Goal: Transaction & Acquisition: Download file/media

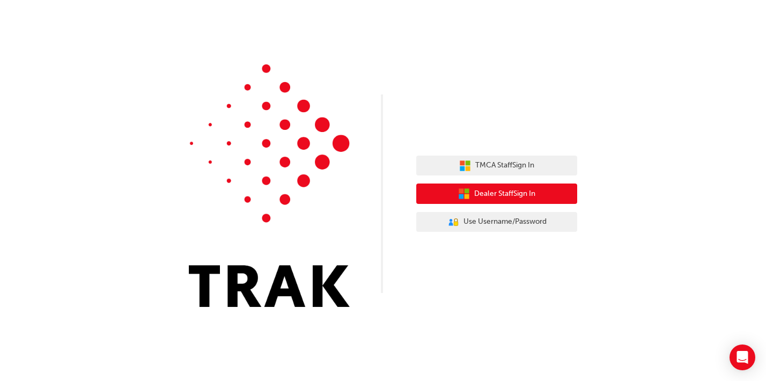
click at [532, 189] on span "Dealer Staff Sign In" at bounding box center [504, 194] width 61 height 12
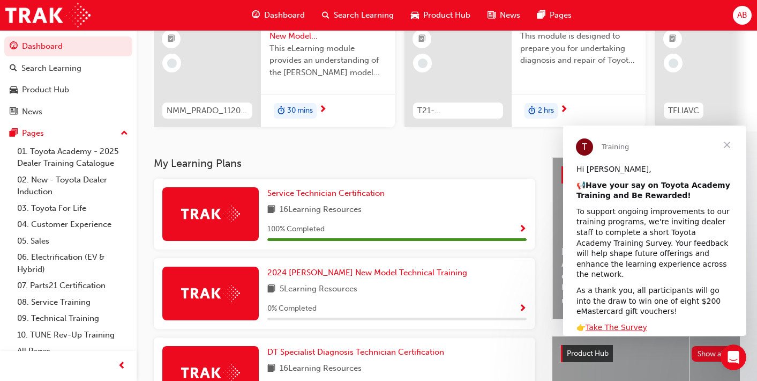
scroll to position [122, 0]
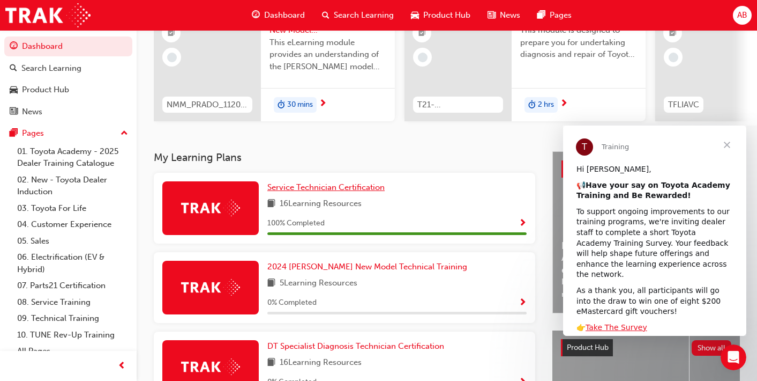
click at [311, 189] on span "Service Technician Certification" at bounding box center [326, 187] width 117 height 10
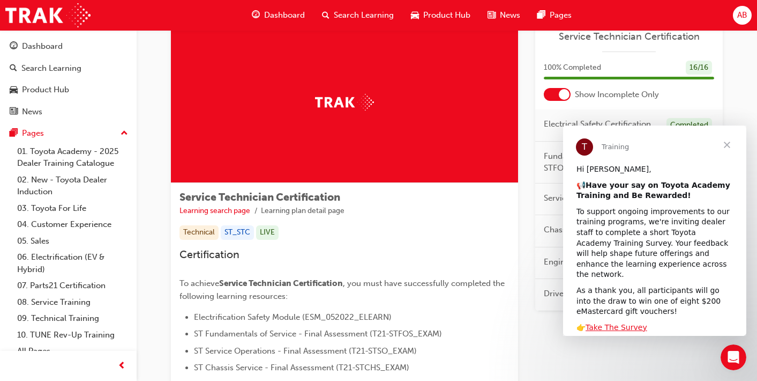
scroll to position [33, 0]
click at [366, 105] on img at bounding box center [344, 102] width 59 height 17
click at [731, 142] on span "Close" at bounding box center [727, 144] width 39 height 39
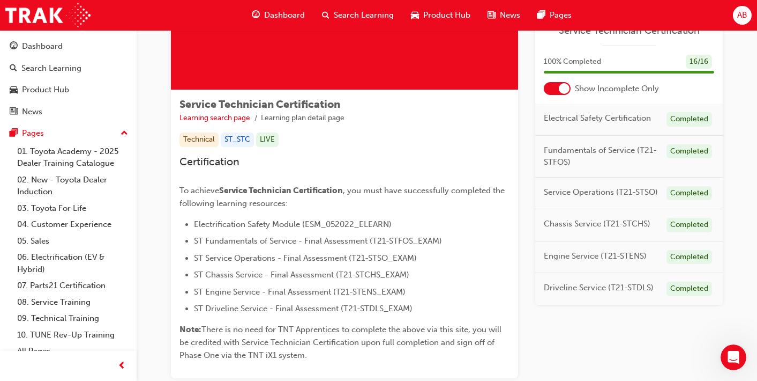
scroll to position [202, 0]
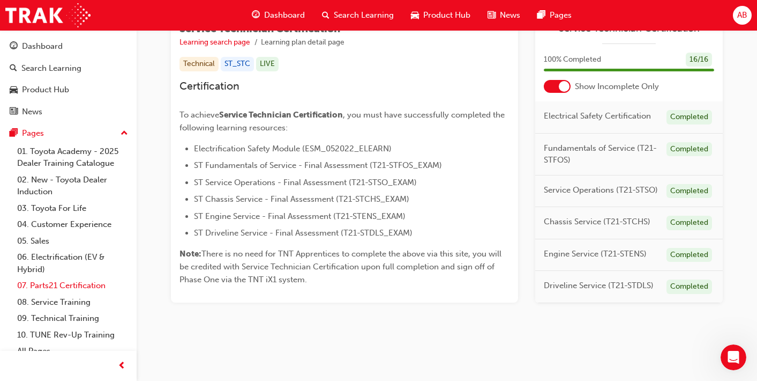
click at [64, 288] on link "07. Parts21 Certification" at bounding box center [73, 285] width 120 height 17
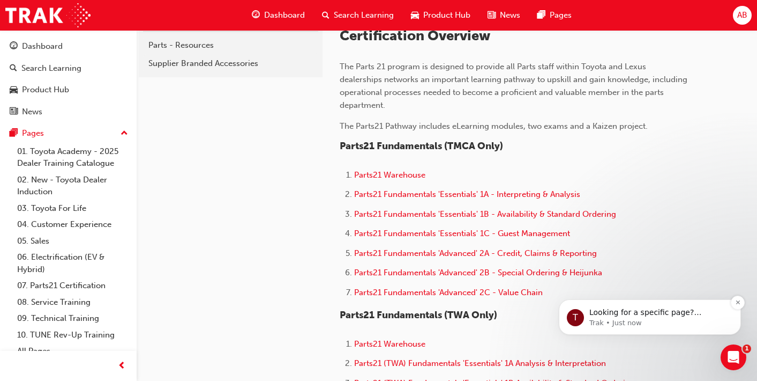
click at [661, 315] on span "Looking for a specific page? Technical, Toyota Network Training, Technical Trai…" at bounding box center [656, 323] width 132 height 30
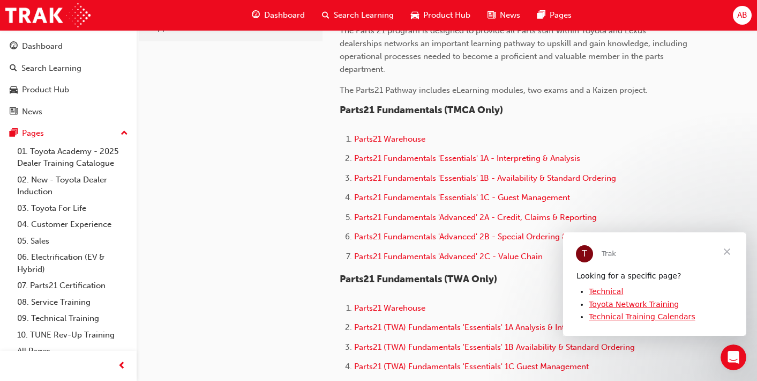
scroll to position [307, 0]
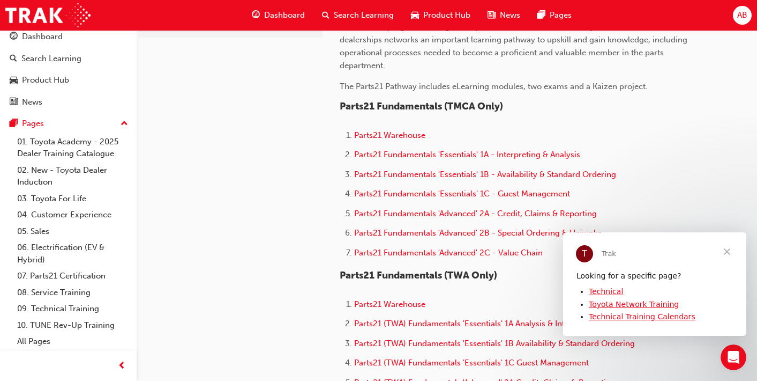
click at [302, 10] on span "Dashboard" at bounding box center [284, 15] width 41 height 12
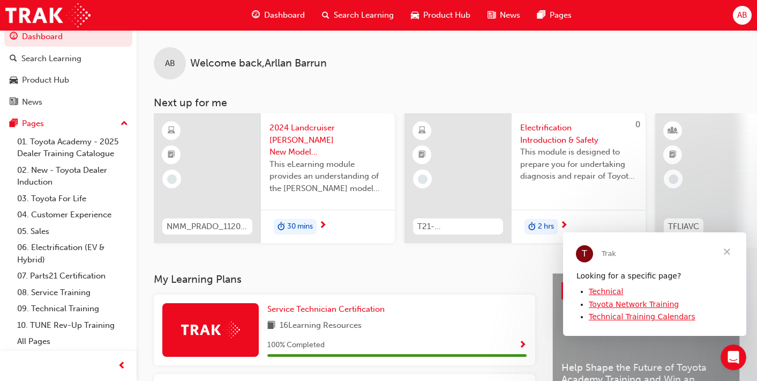
click at [743, 18] on span "AB" at bounding box center [743, 15] width 10 height 12
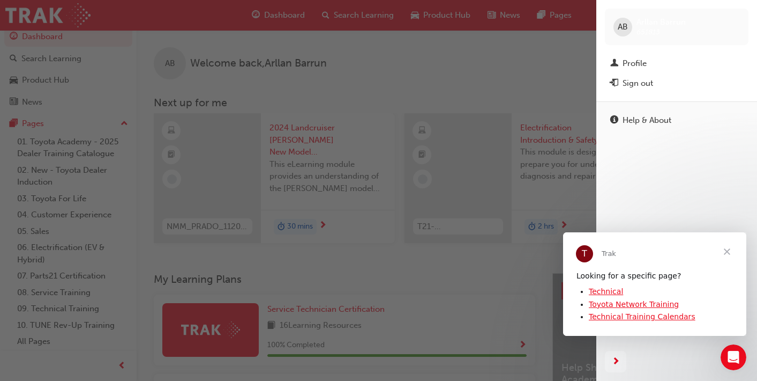
click at [725, 251] on span "Close" at bounding box center [727, 251] width 39 height 39
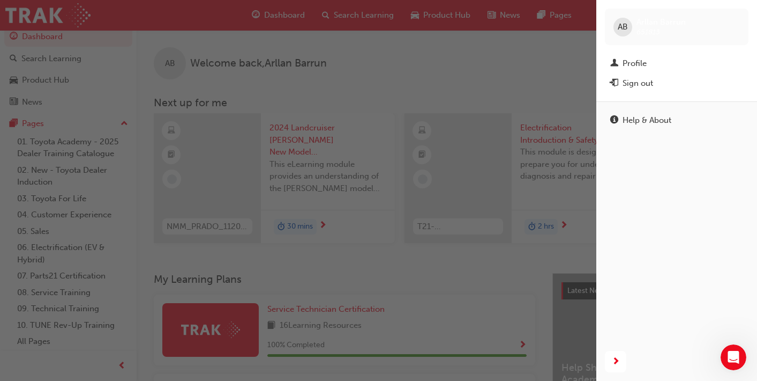
click at [633, 33] on div "AB [PERSON_NAME] 651813" at bounding box center [677, 27] width 144 height 36
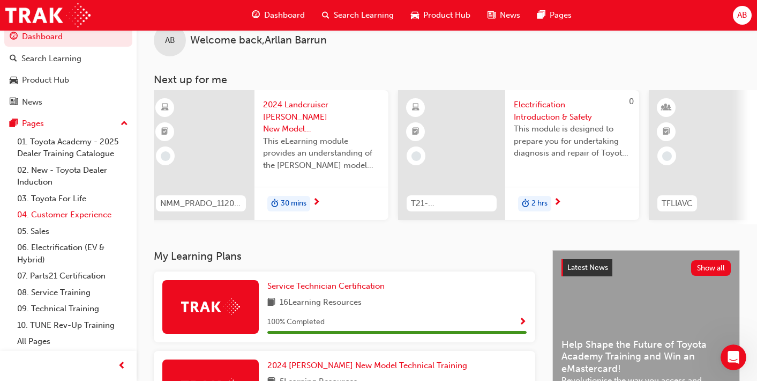
scroll to position [33, 0]
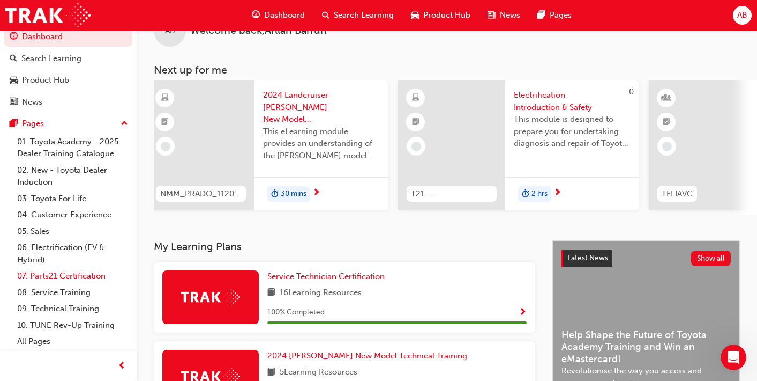
click at [89, 276] on link "07. Parts21 Certification" at bounding box center [73, 276] width 120 height 17
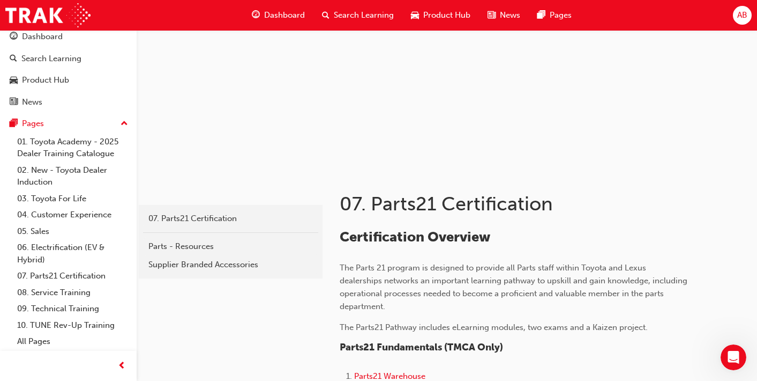
scroll to position [69, 0]
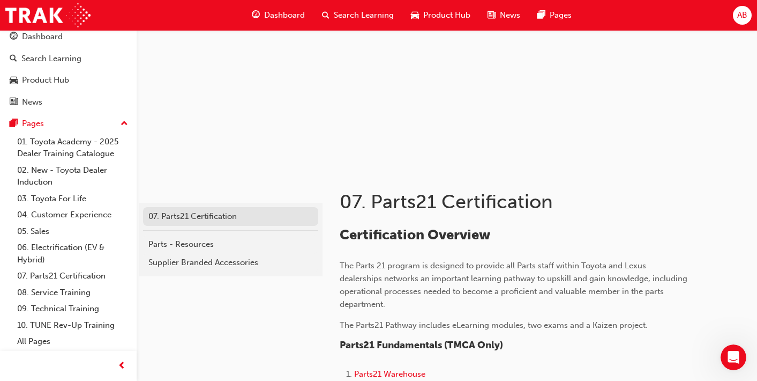
click at [232, 216] on div "07. Parts21 Certification" at bounding box center [230, 216] width 165 height 12
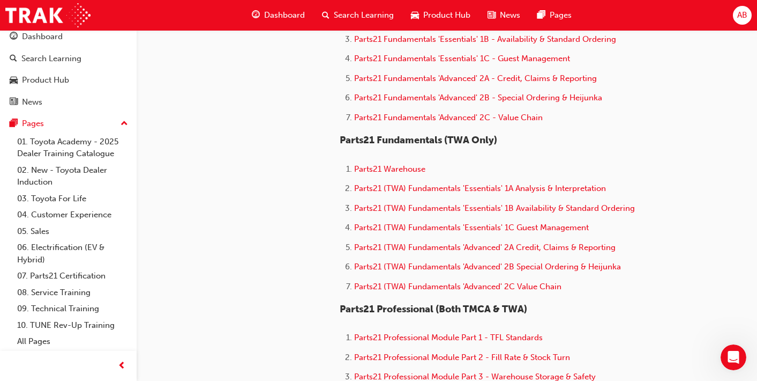
scroll to position [440, 0]
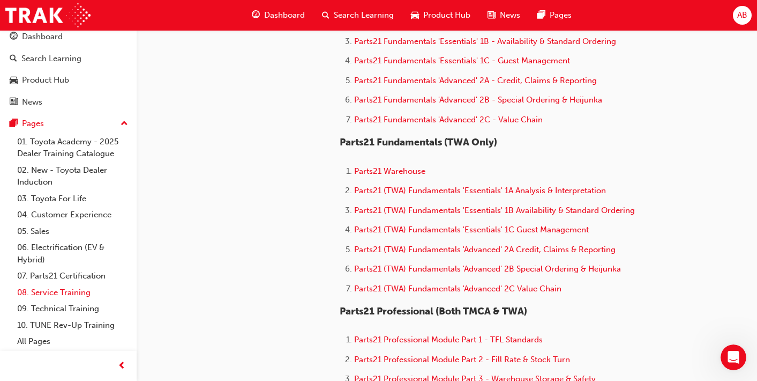
click at [60, 291] on link "08. Service Training" at bounding box center [73, 292] width 120 height 17
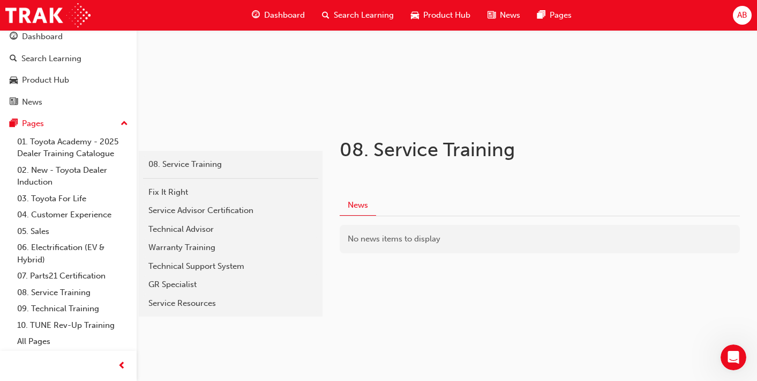
scroll to position [126, 0]
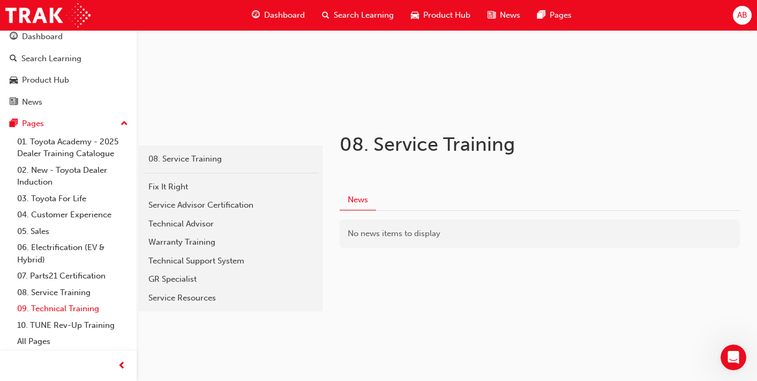
click at [79, 309] on link "09. Technical Training" at bounding box center [73, 308] width 120 height 17
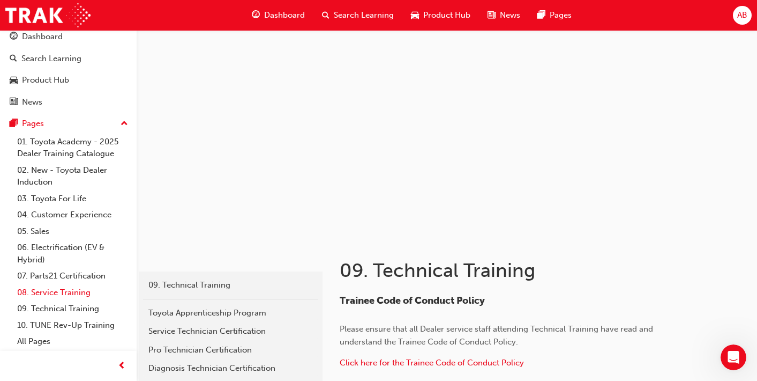
click at [70, 288] on link "08. Service Training" at bounding box center [73, 292] width 120 height 17
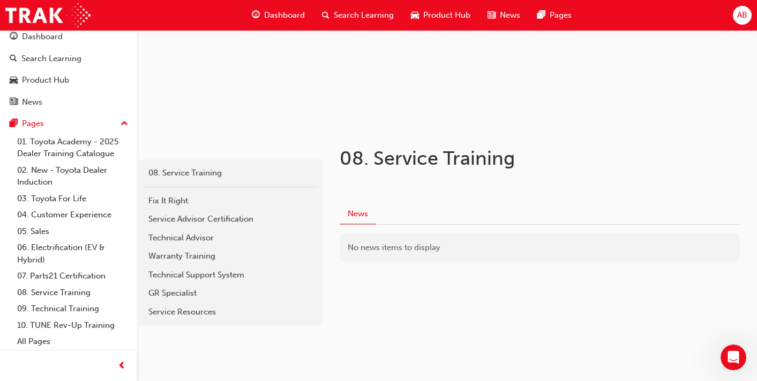
scroll to position [126, 0]
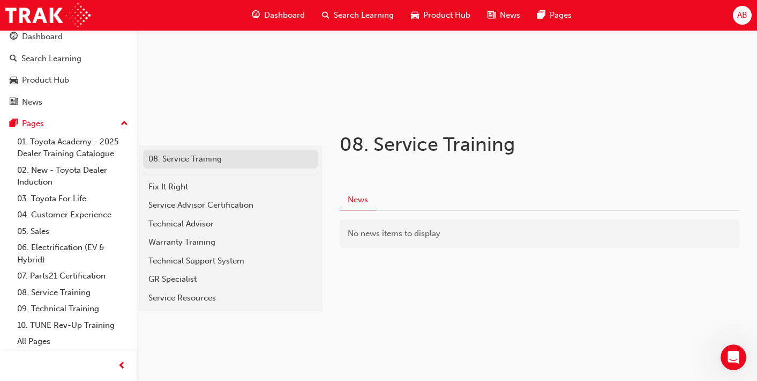
click at [194, 163] on div "08. Service Training" at bounding box center [230, 159] width 165 height 12
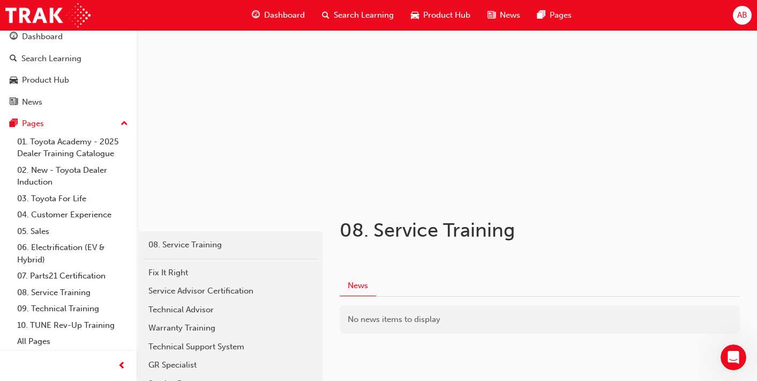
scroll to position [44, 0]
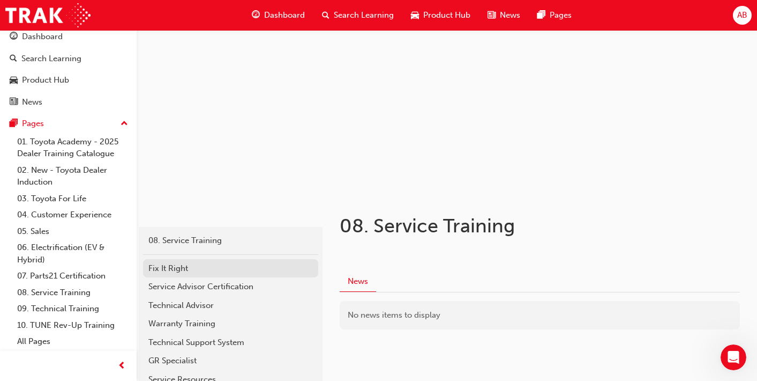
click at [175, 267] on div "Fix It Right" at bounding box center [230, 268] width 165 height 12
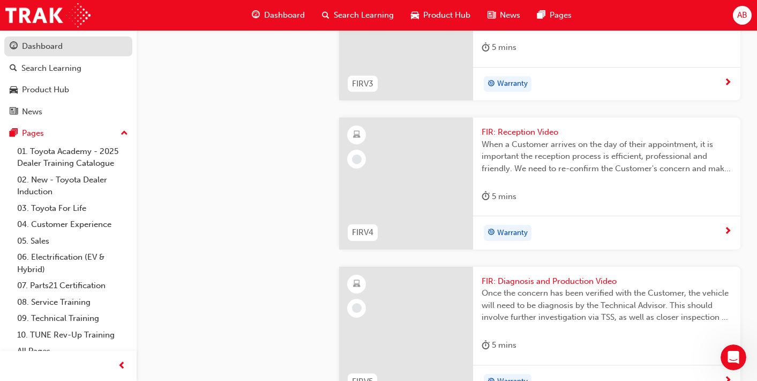
click at [71, 51] on div "Dashboard" at bounding box center [68, 46] width 117 height 13
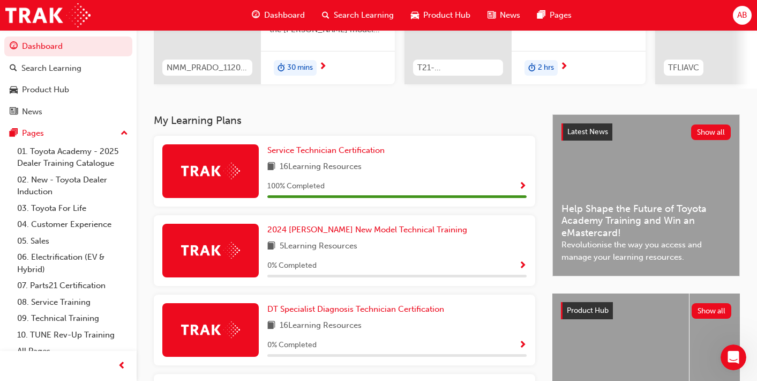
scroll to position [161, 0]
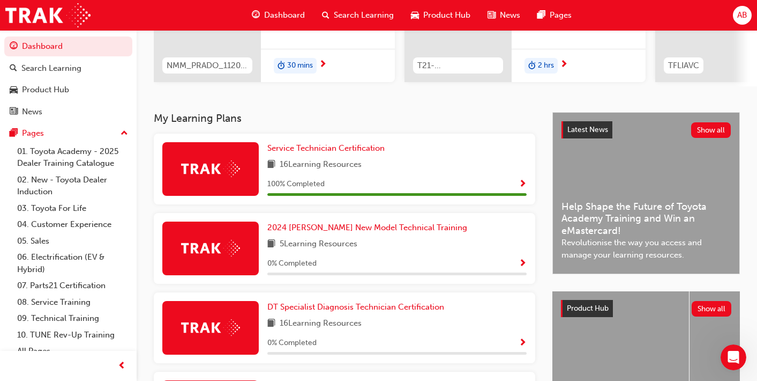
click at [521, 189] on span "Show Progress" at bounding box center [523, 185] width 8 height 10
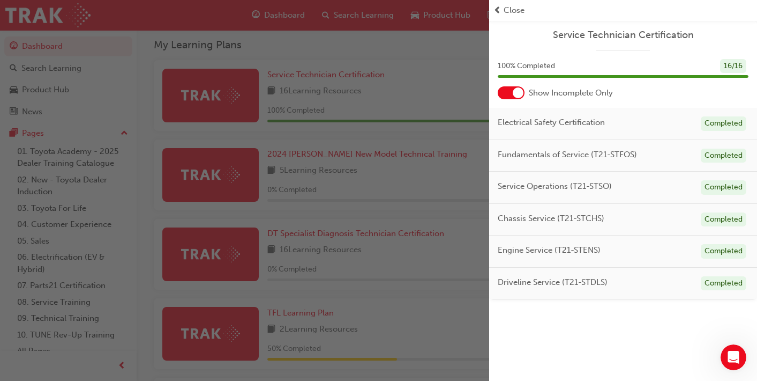
scroll to position [236, 0]
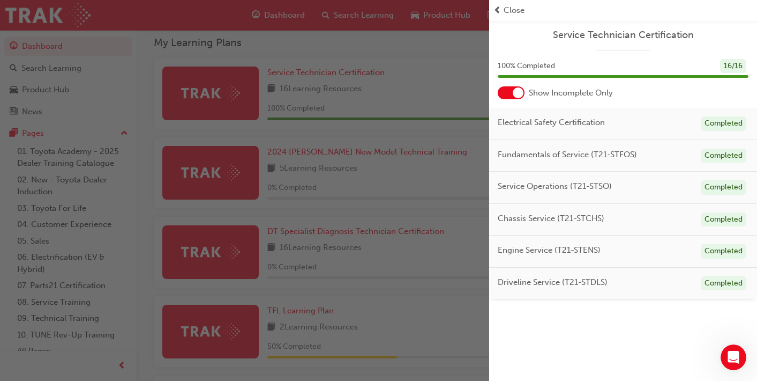
click at [621, 286] on div "Driveline Service (T21-STDLS) Completed" at bounding box center [623, 284] width 268 height 32
click at [722, 353] on div "Open Intercom Messenger" at bounding box center [732, 355] width 35 height 35
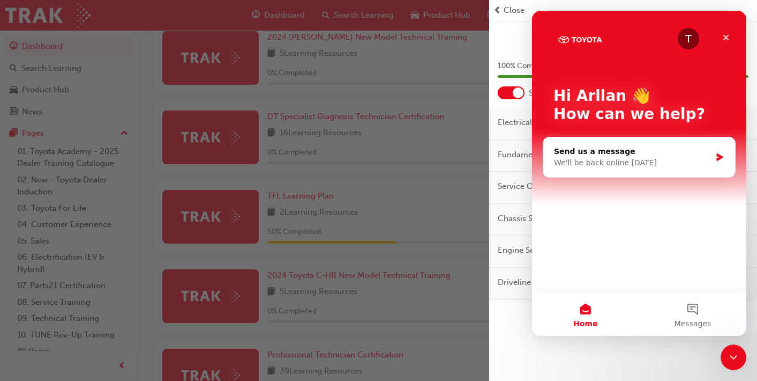
scroll to position [357, 0]
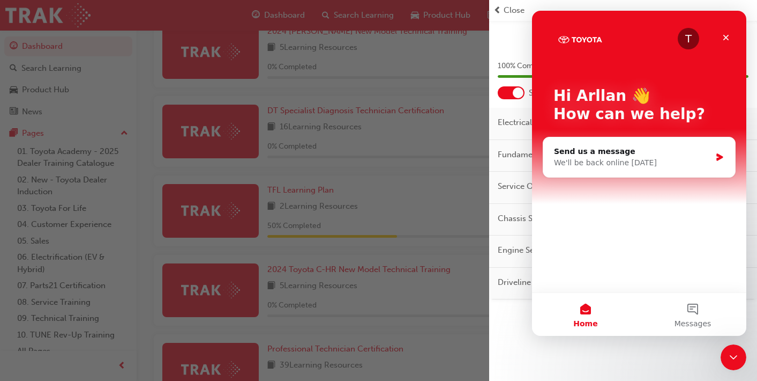
click at [452, 203] on div "button" at bounding box center [244, 190] width 489 height 381
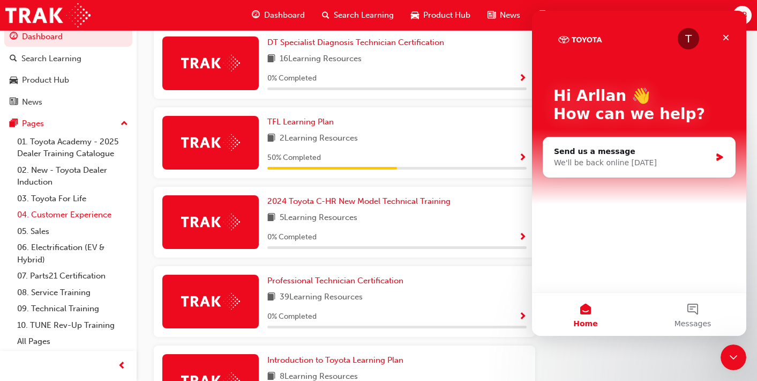
scroll to position [431, 0]
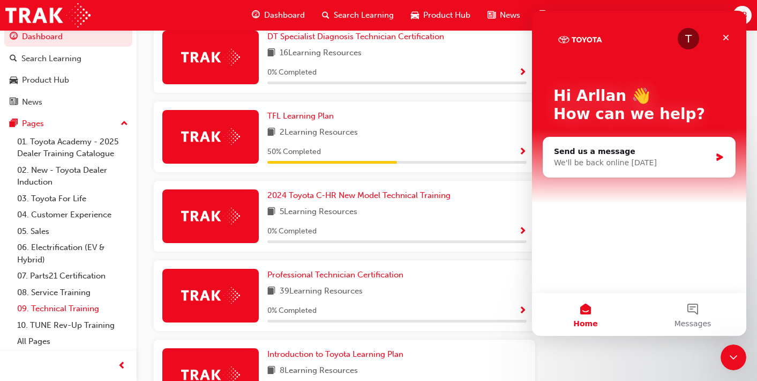
click at [86, 310] on link "09. Technical Training" at bounding box center [73, 308] width 120 height 17
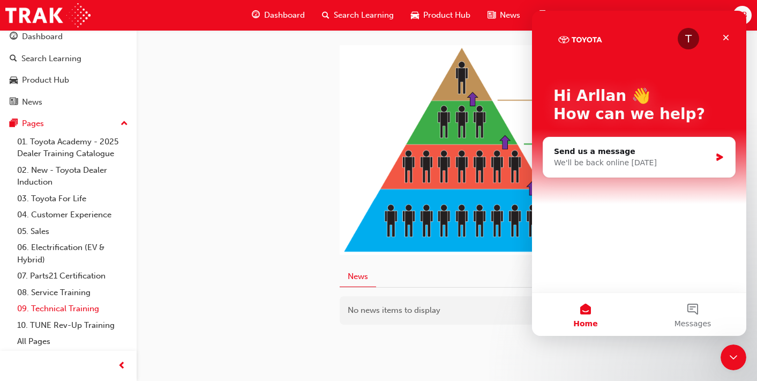
scroll to position [635, 0]
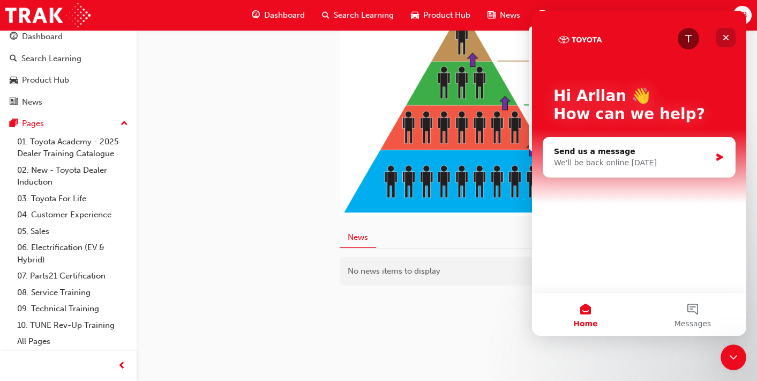
click at [731, 36] on div "Close" at bounding box center [726, 37] width 19 height 19
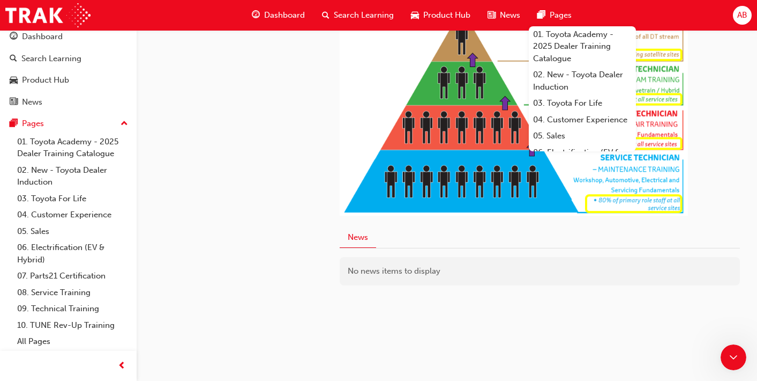
scroll to position [0, 0]
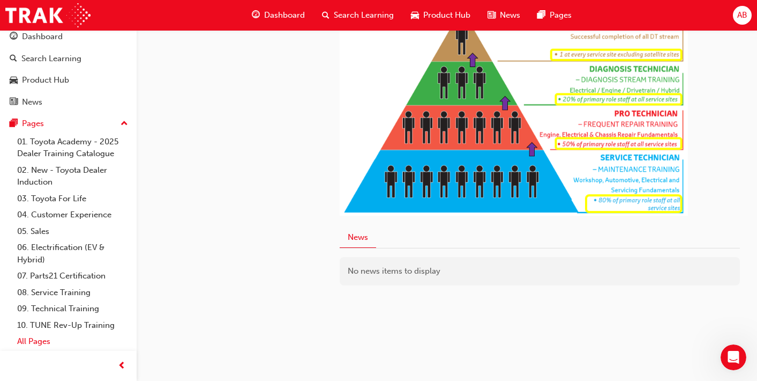
click at [38, 340] on link "All Pages" at bounding box center [73, 341] width 120 height 17
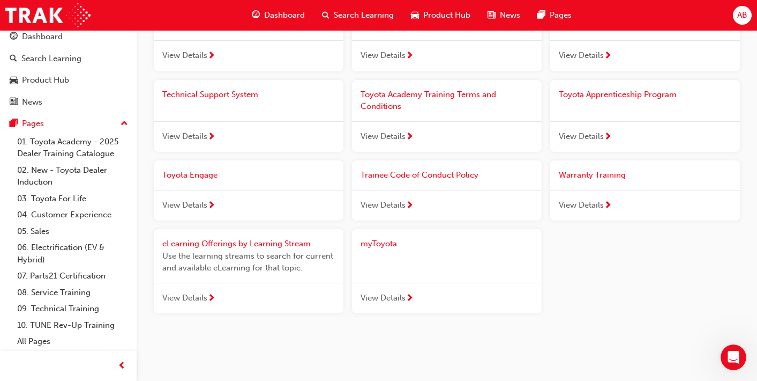
scroll to position [1239, 0]
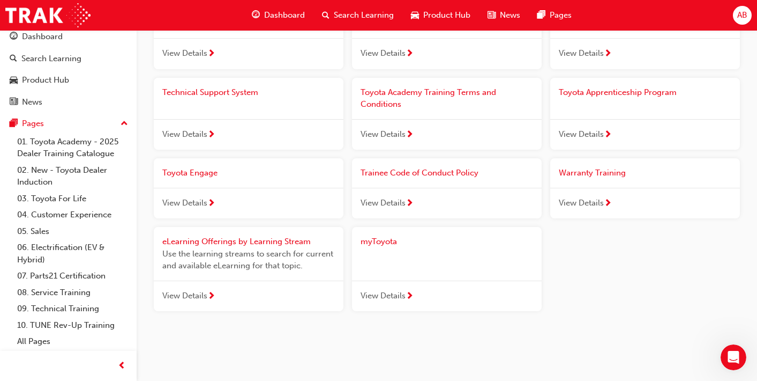
click at [210, 295] on span "next-icon" at bounding box center [211, 297] width 8 height 10
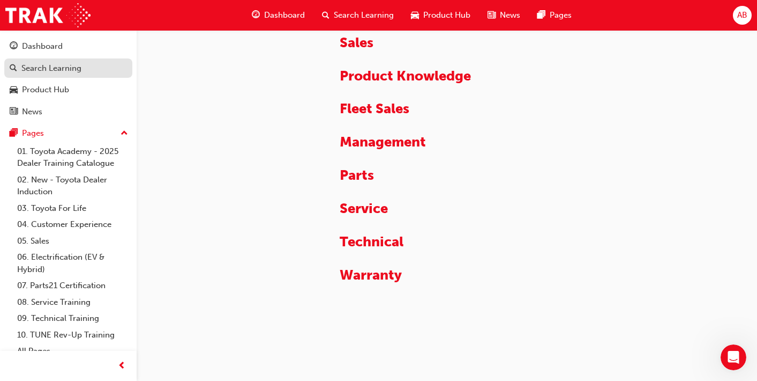
click at [70, 67] on div "Search Learning" at bounding box center [51, 68] width 60 height 12
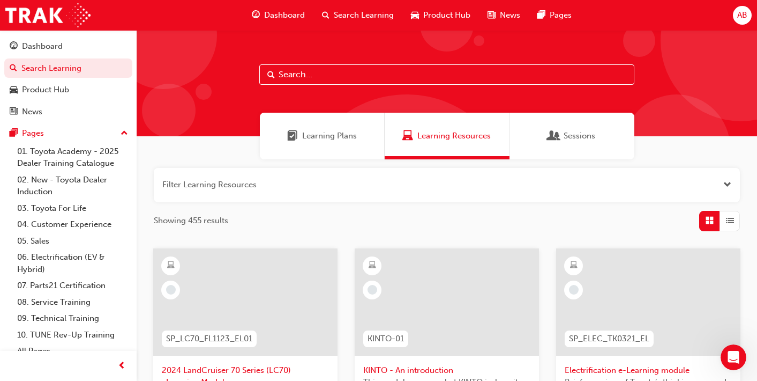
click at [293, 11] on span "Dashboard" at bounding box center [284, 15] width 41 height 12
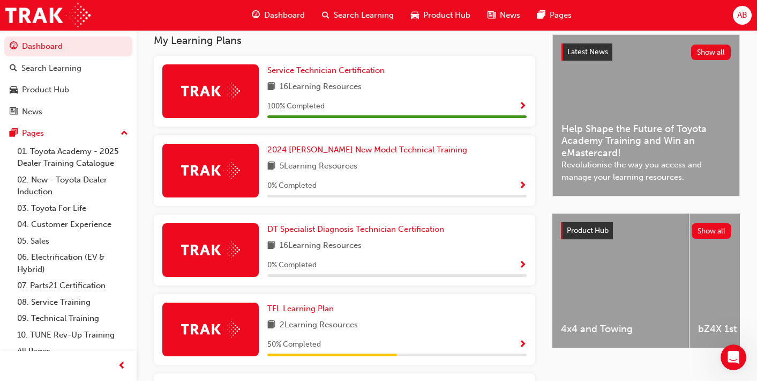
scroll to position [238, 0]
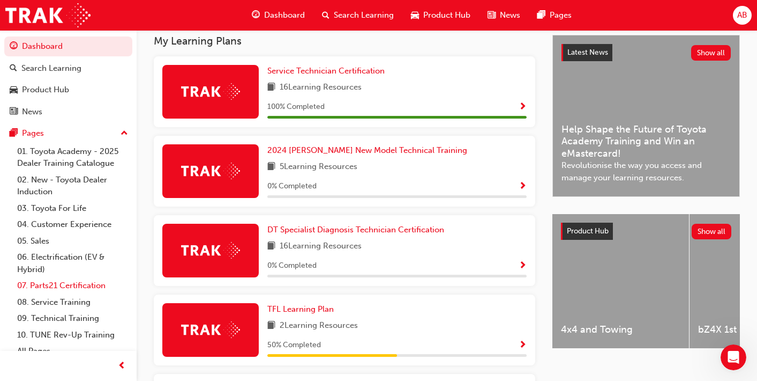
click at [94, 284] on link "07. Parts21 Certification" at bounding box center [73, 285] width 120 height 17
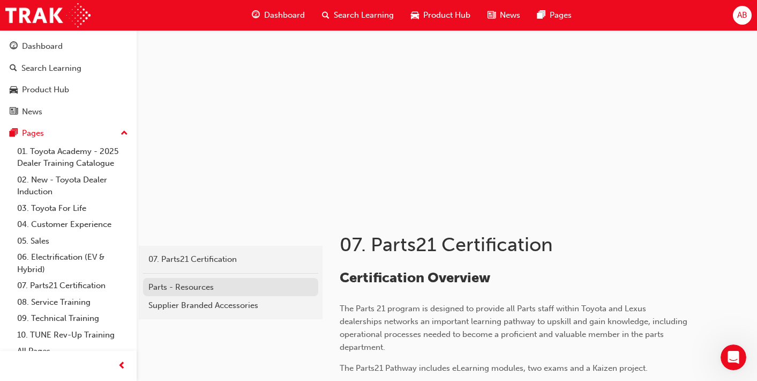
scroll to position [26, 0]
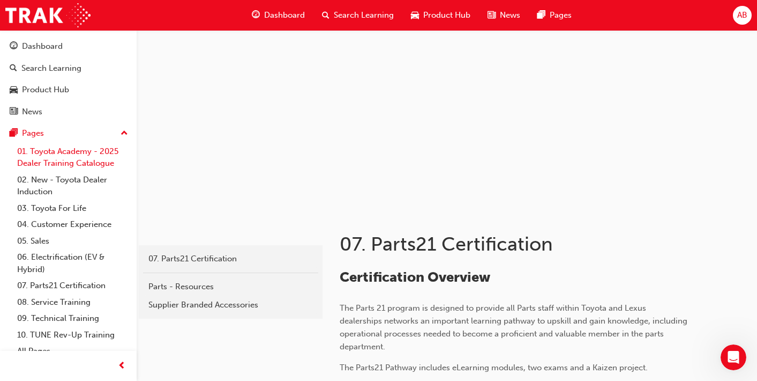
click at [85, 163] on link "01. Toyota Academy - 2025 Dealer Training Catalogue" at bounding box center [73, 157] width 120 height 28
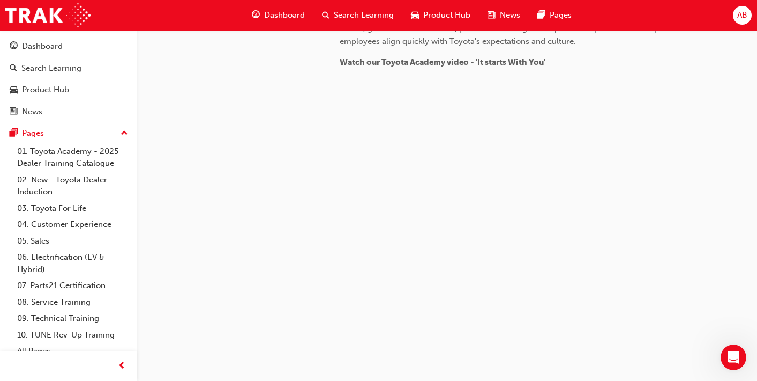
scroll to position [751, 0]
click at [93, 180] on link "02. New - Toyota Dealer Induction" at bounding box center [73, 186] width 120 height 28
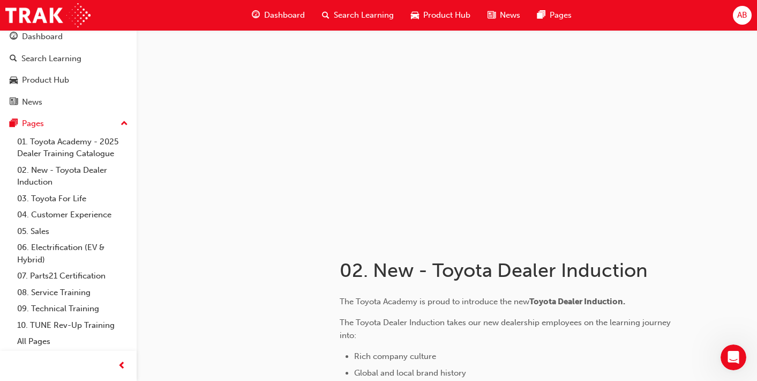
click at [515, 15] on span "News" at bounding box center [510, 15] width 20 height 12
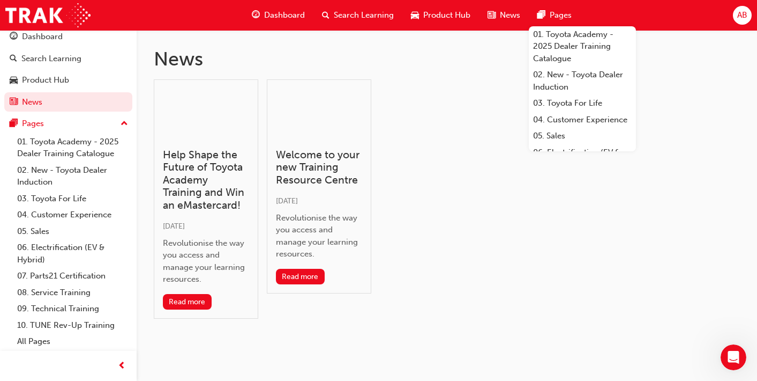
click at [555, 16] on span "Pages" at bounding box center [561, 15] width 22 height 12
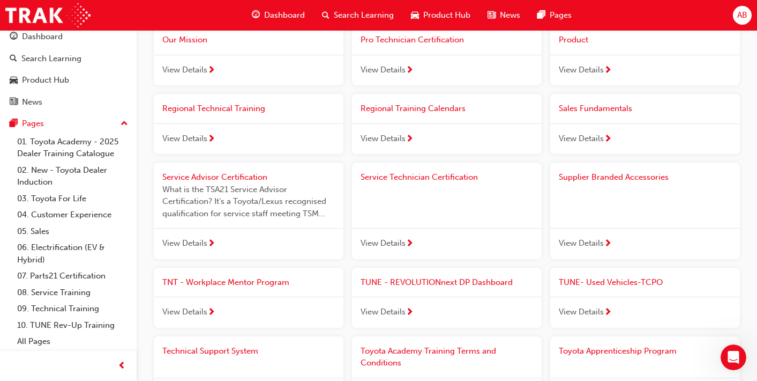
scroll to position [1239, 0]
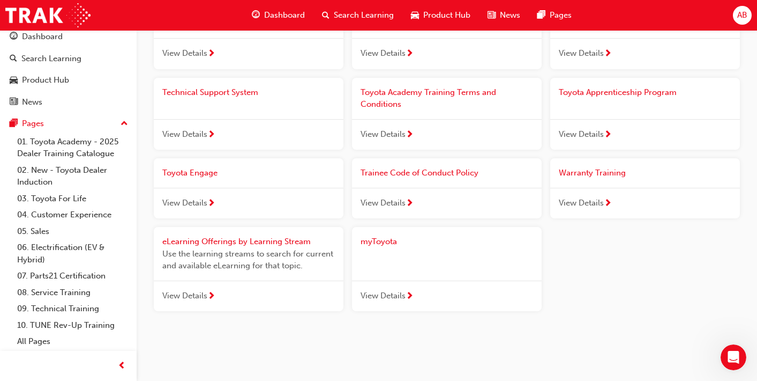
click at [382, 247] on div "myToyota" at bounding box center [447, 241] width 173 height 12
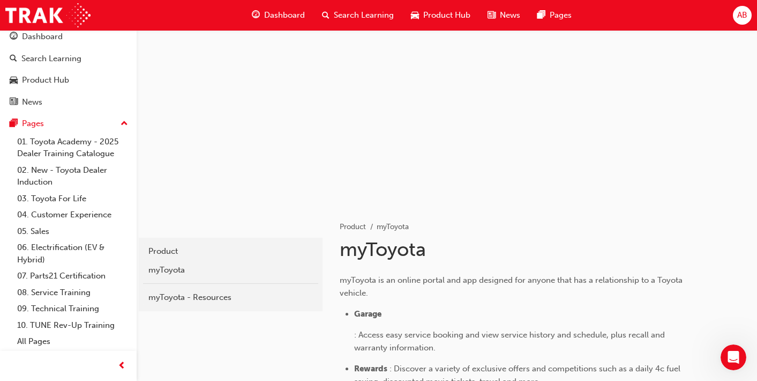
scroll to position [34, 0]
click at [204, 296] on div "myToyota - Resources" at bounding box center [230, 297] width 165 height 12
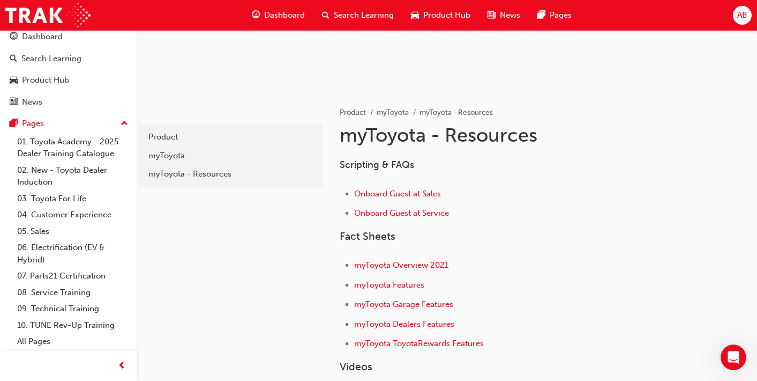
scroll to position [98, 0]
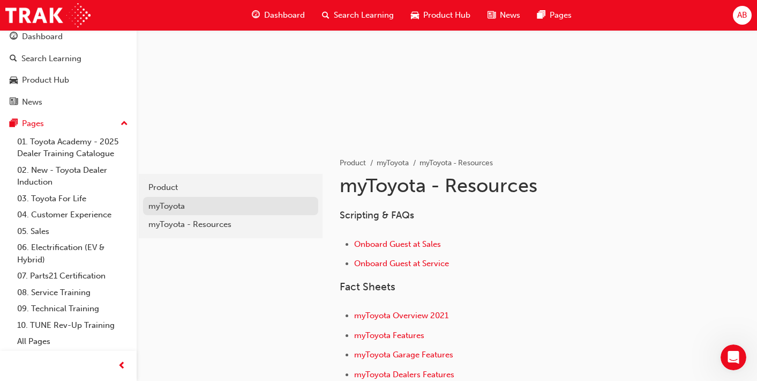
click at [209, 202] on div "myToyota" at bounding box center [230, 206] width 165 height 12
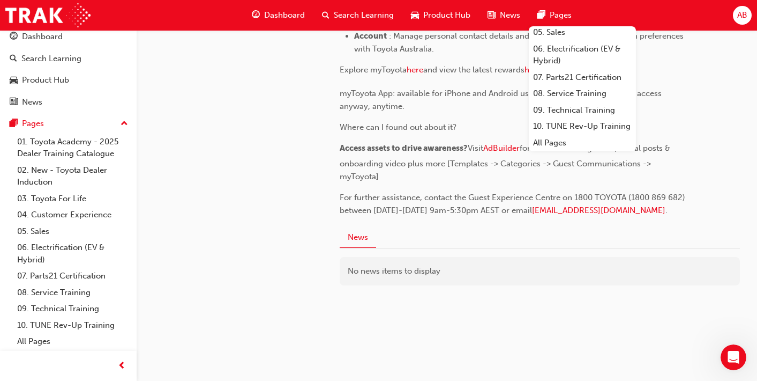
scroll to position [127, 0]
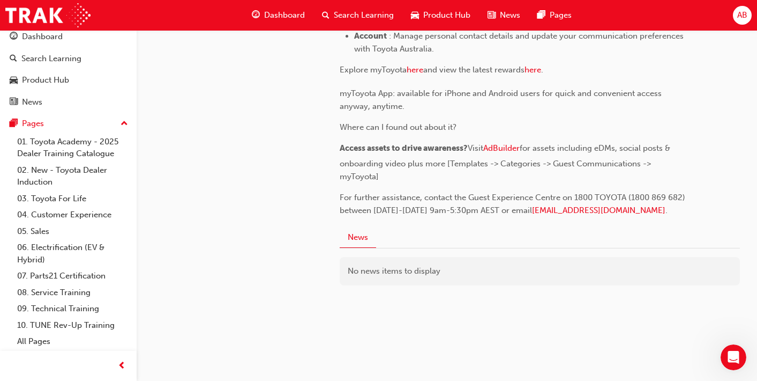
click at [746, 19] on span "AB" at bounding box center [743, 15] width 10 height 12
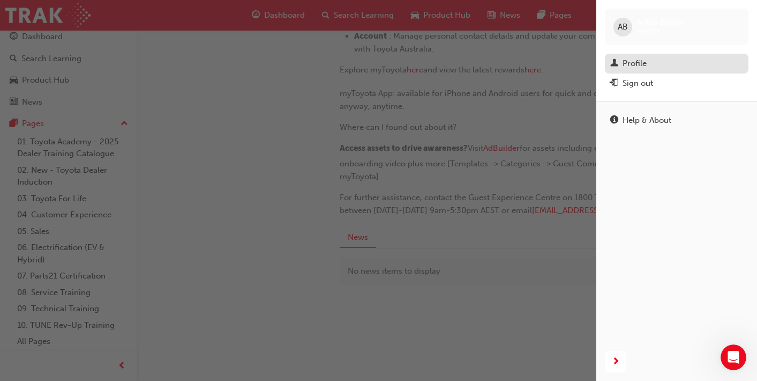
click at [640, 63] on div "Profile" at bounding box center [635, 63] width 24 height 12
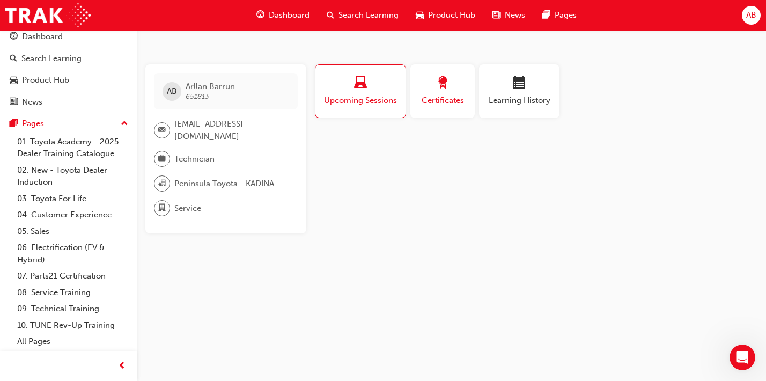
click at [470, 97] on button "Certificates" at bounding box center [442, 91] width 64 height 54
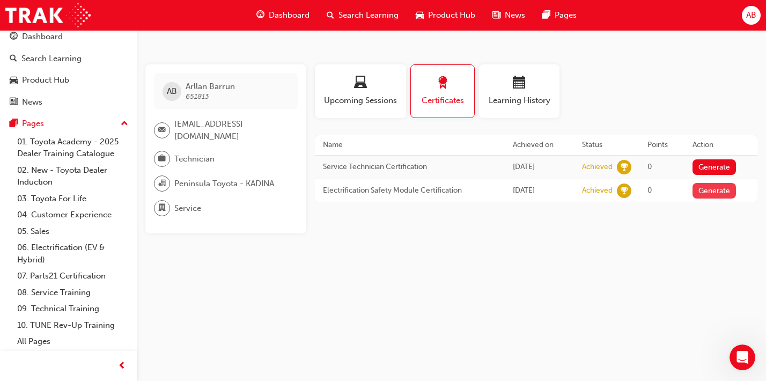
click at [707, 193] on button "Generate" at bounding box center [714, 191] width 44 height 16
click at [707, 192] on button "Loading" at bounding box center [711, 191] width 39 height 16
click at [709, 173] on button "Generate" at bounding box center [714, 167] width 44 height 16
click at [717, 165] on button "Loading" at bounding box center [716, 167] width 39 height 16
click at [712, 191] on link "Download PDF" at bounding box center [710, 189] width 49 height 9
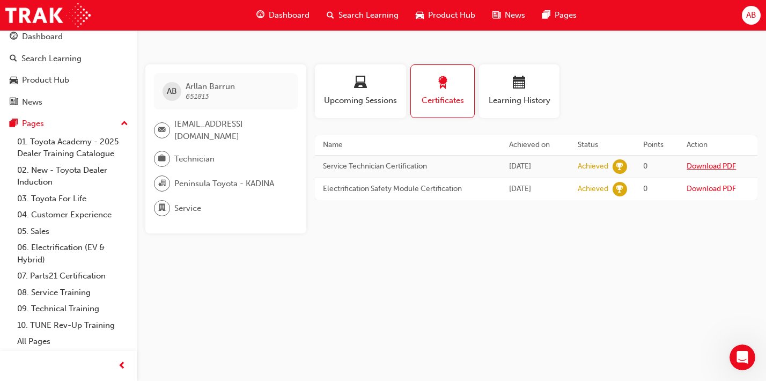
click at [701, 166] on link "Download PDF" at bounding box center [710, 165] width 49 height 9
click at [344, 31] on div "AB Arllan Barrun 651813 [EMAIL_ADDRESS][DOMAIN_NAME] Technician Peninsula Toyot…" at bounding box center [383, 190] width 766 height 381
click at [712, 164] on link "Download PDF" at bounding box center [710, 165] width 49 height 9
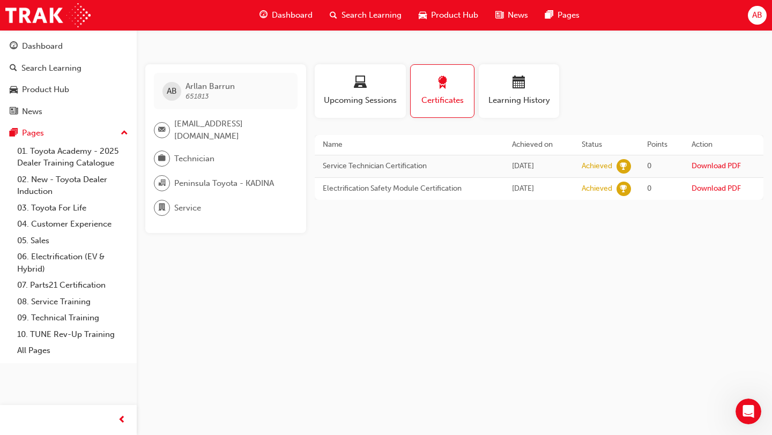
click at [302, 9] on span "Dashboard" at bounding box center [292, 15] width 41 height 12
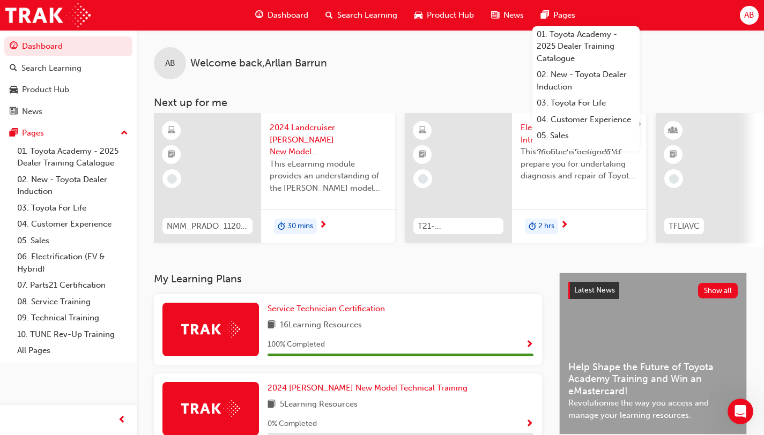
click at [746, 18] on span "AB" at bounding box center [749, 15] width 10 height 12
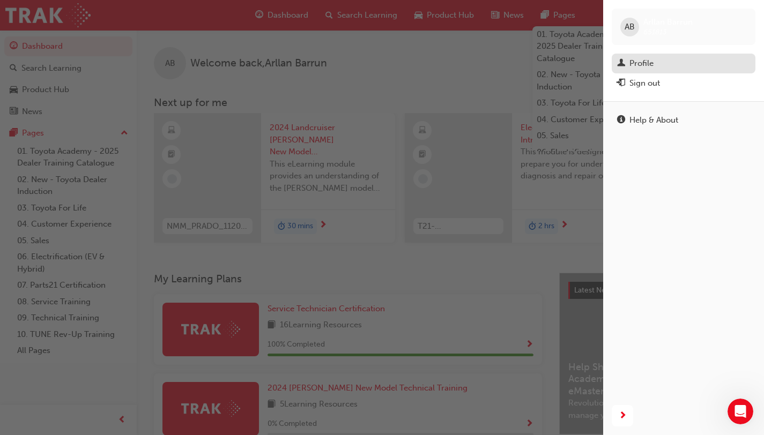
click at [644, 70] on link "Profile" at bounding box center [684, 64] width 144 height 20
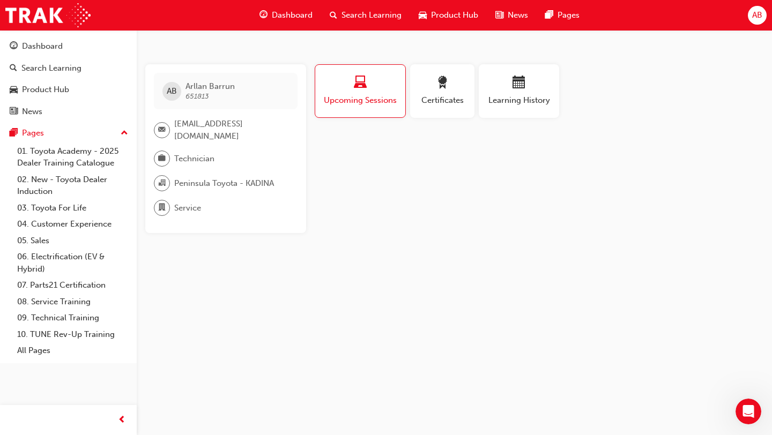
click at [365, 103] on span "Upcoming Sessions" at bounding box center [360, 100] width 74 height 12
click at [503, 117] on button "Learning History" at bounding box center [519, 91] width 80 height 54
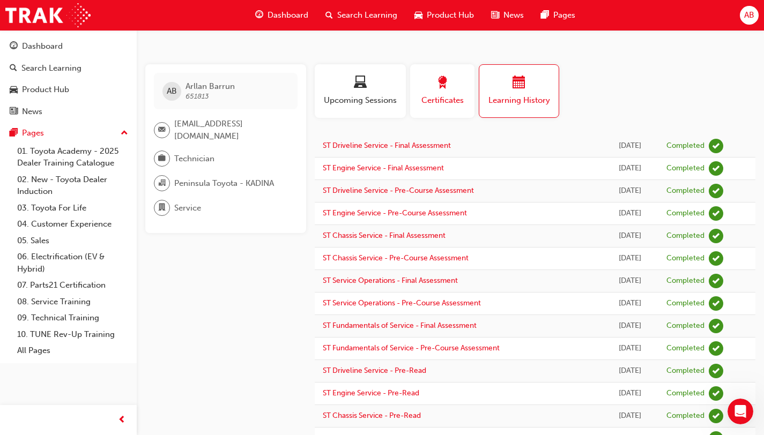
click at [434, 113] on button "Certificates" at bounding box center [442, 91] width 64 height 54
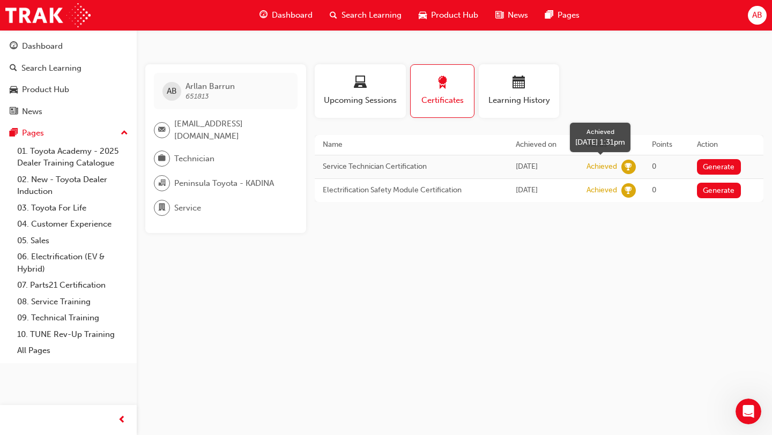
click at [633, 167] on span "learningRecordVerb_ACHIEVE-icon" at bounding box center [628, 167] width 14 height 14
click at [611, 169] on div "Achieved" at bounding box center [601, 167] width 31 height 10
click at [608, 190] on div "Achieved" at bounding box center [601, 190] width 31 height 10
click at [421, 190] on td "Electrification Safety Module Certification" at bounding box center [411, 191] width 193 height 24
click at [407, 167] on td "Service Technician Certification" at bounding box center [411, 167] width 193 height 24
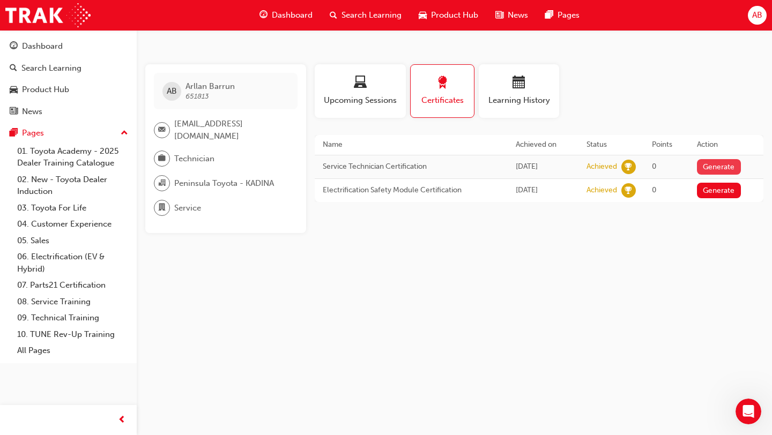
click at [717, 167] on button "Generate" at bounding box center [719, 167] width 44 height 16
click at [723, 200] on td "Generate" at bounding box center [726, 191] width 75 height 24
click at [724, 196] on button "Generate" at bounding box center [719, 191] width 44 height 16
click at [294, 12] on span "Dashboard" at bounding box center [292, 15] width 41 height 12
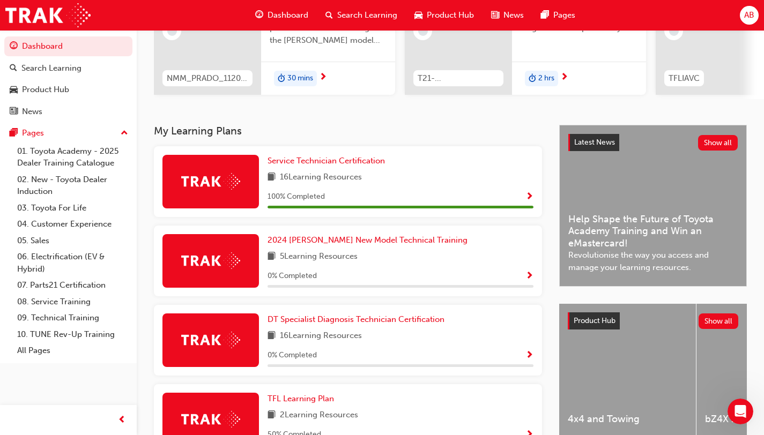
scroll to position [147, 0]
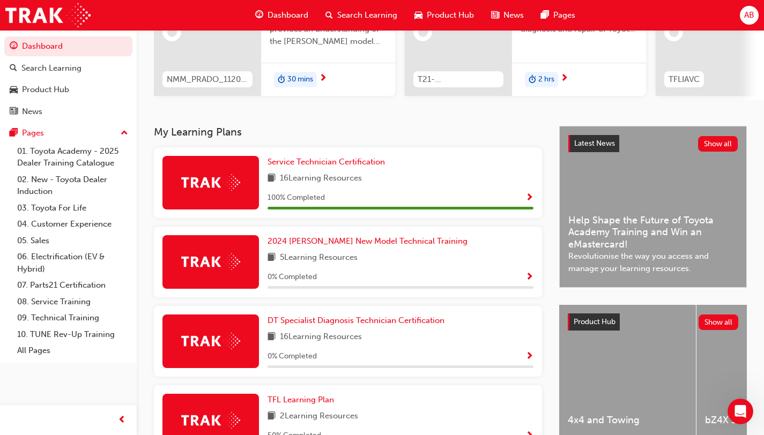
click at [749, 22] on div "AB" at bounding box center [749, 15] width 19 height 19
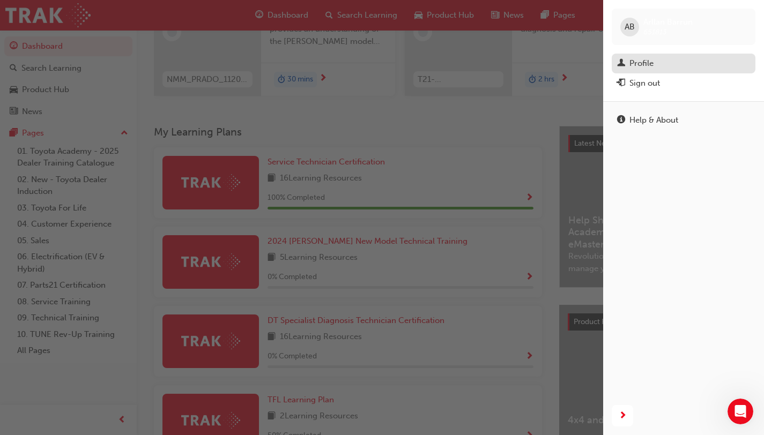
click at [671, 64] on div "Profile" at bounding box center [683, 63] width 133 height 13
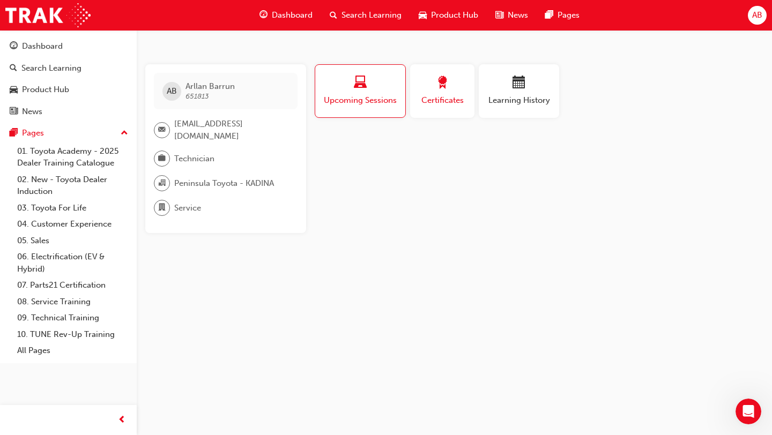
click at [432, 88] on div "button" at bounding box center [442, 84] width 48 height 17
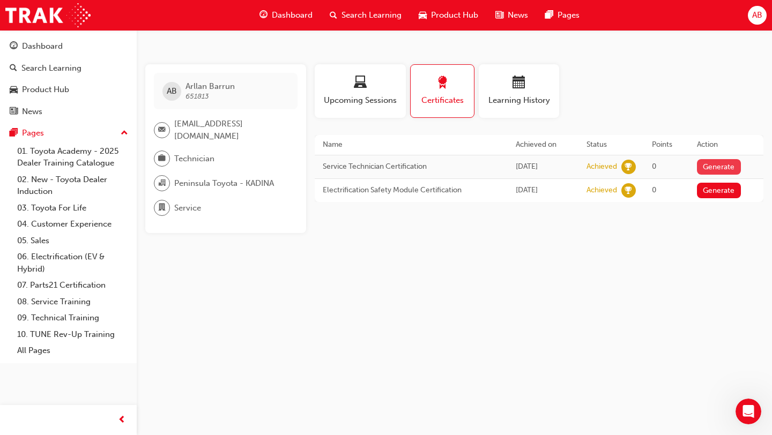
click at [735, 168] on button "Generate" at bounding box center [719, 167] width 44 height 16
click at [725, 189] on button "Generate" at bounding box center [719, 191] width 44 height 16
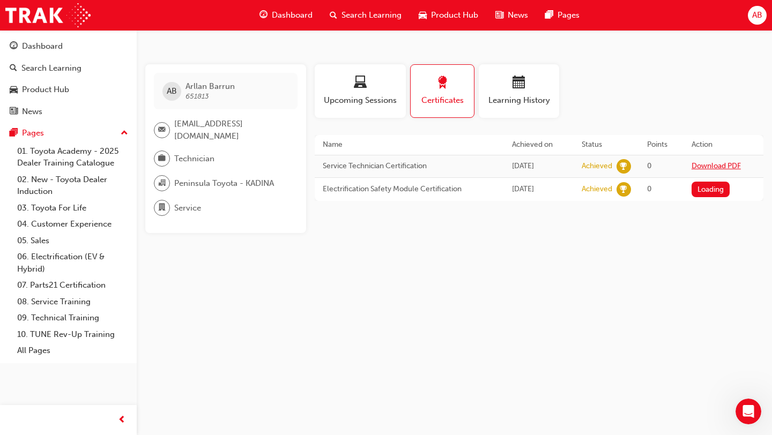
click at [696, 166] on link "Download PDF" at bounding box center [716, 165] width 49 height 9
click at [717, 190] on link "Download PDF" at bounding box center [716, 188] width 49 height 9
click at [294, 21] on div "Dashboard" at bounding box center [286, 15] width 70 height 22
